Goal: Check status: Check status

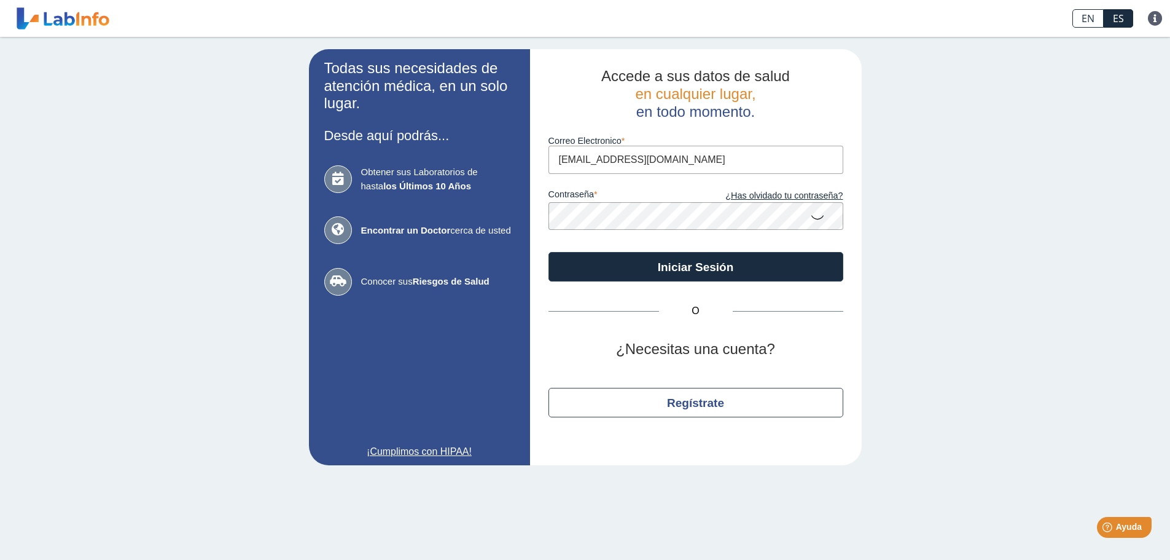
drag, startPoint x: 711, startPoint y: 151, endPoint x: 466, endPoint y: 194, distance: 248.8
click at [466, 194] on app-login "Todas sus necesidades de atención médica, en un solo lugar. Desde aquí podrás..…" at bounding box center [585, 257] width 553 height 416
click at [499, 220] on app-login "Todas sus necesidades de atención médica, en un solo lugar. Desde aquí podrás..…" at bounding box center [585, 257] width 553 height 416
click at [719, 158] on input "[EMAIL_ADDRESS][DOMAIN_NAME]" at bounding box center [696, 160] width 295 height 28
drag, startPoint x: 719, startPoint y: 158, endPoint x: 413, endPoint y: 178, distance: 306.0
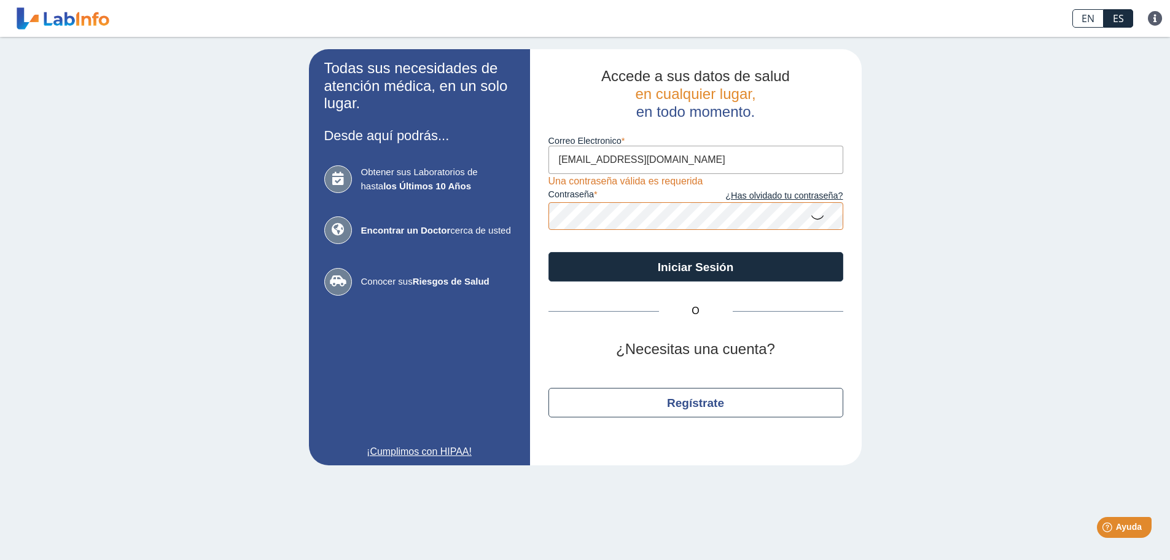
click at [414, 178] on app-login "Todas sus necesidades de atención médica, en un solo lugar. Desde aquí podrás..…" at bounding box center [585, 257] width 553 height 416
type input "C"
type input "[EMAIL_ADDRESS][DOMAIN_NAME]"
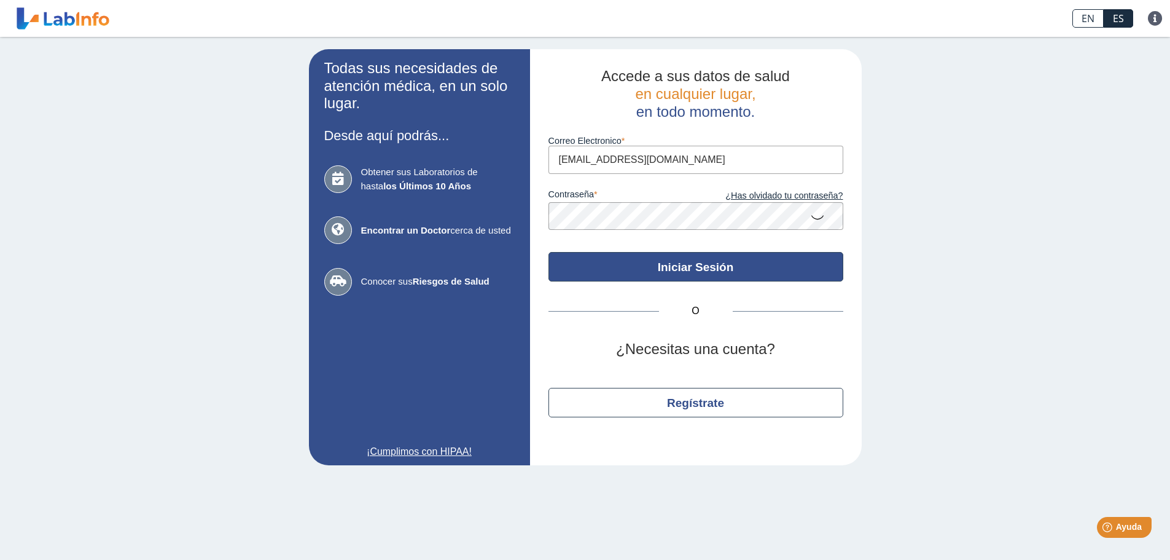
click at [579, 273] on button "Iniciar Sesión" at bounding box center [696, 266] width 295 height 29
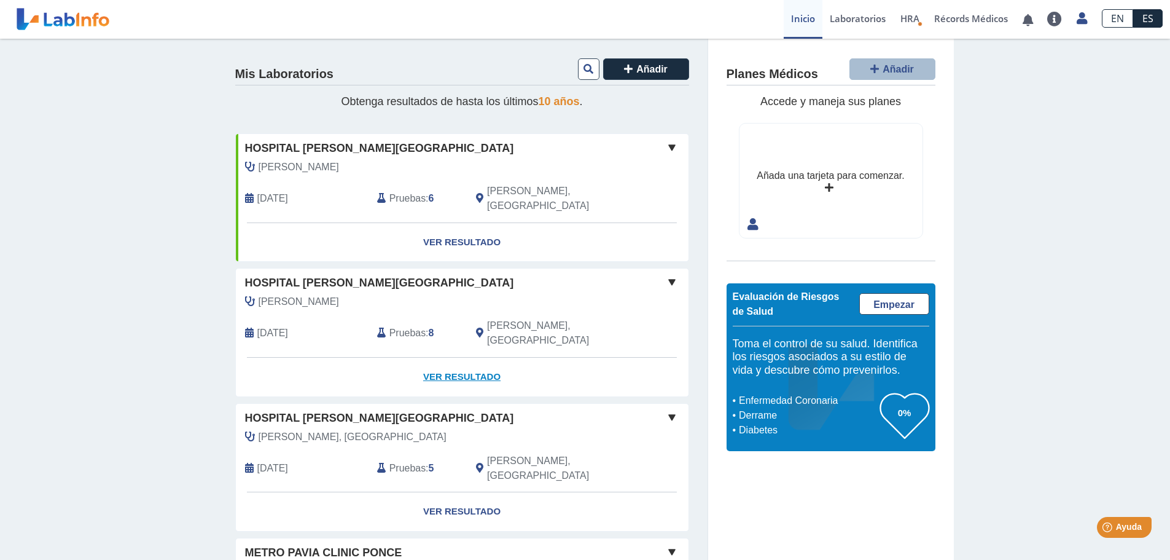
click at [451, 358] on link "Ver Resultado" at bounding box center [462, 377] width 453 height 39
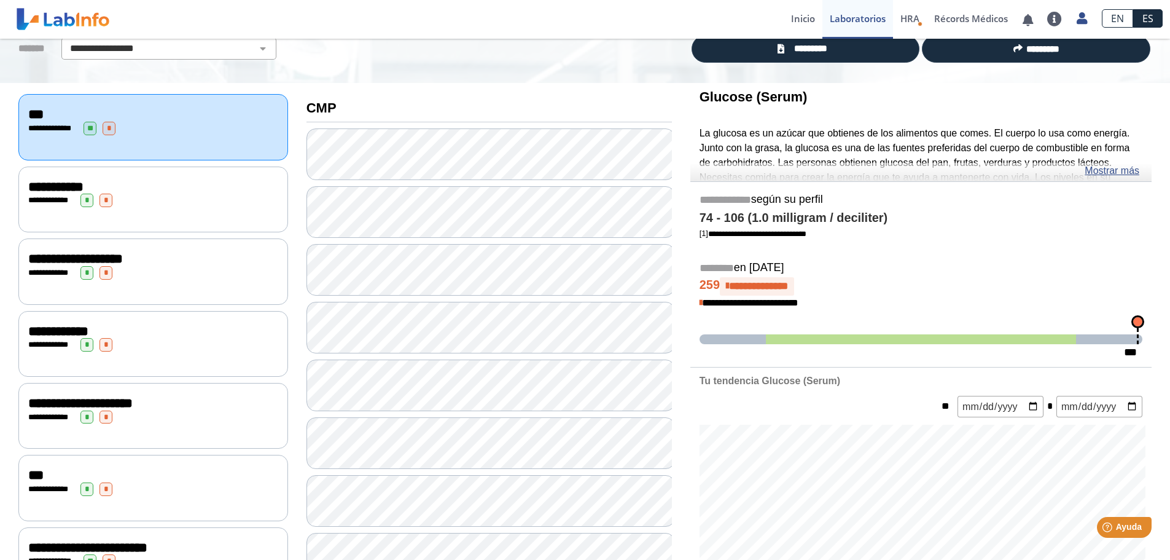
scroll to position [123, 0]
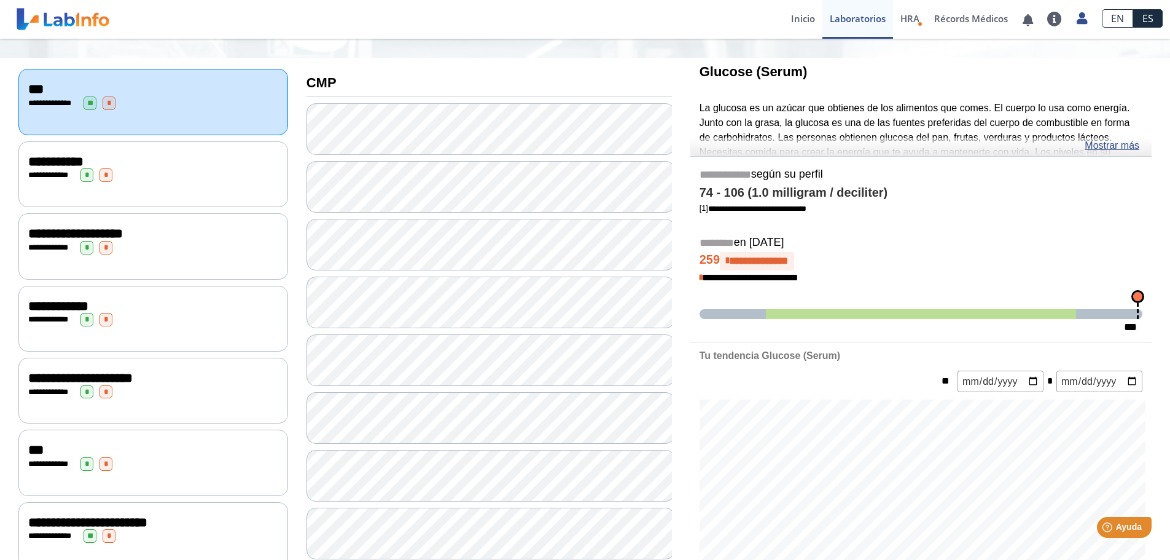
click at [181, 313] on div "**********" at bounding box center [153, 320] width 250 height 14
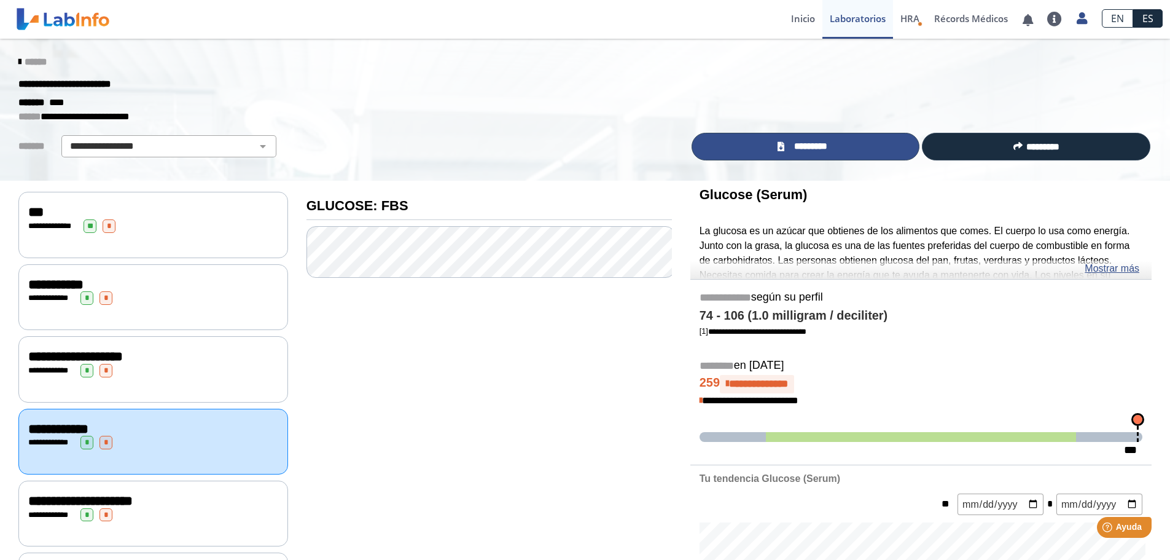
click at [866, 152] on link "*********" at bounding box center [806, 147] width 229 height 28
